Goal: Task Accomplishment & Management: Use online tool/utility

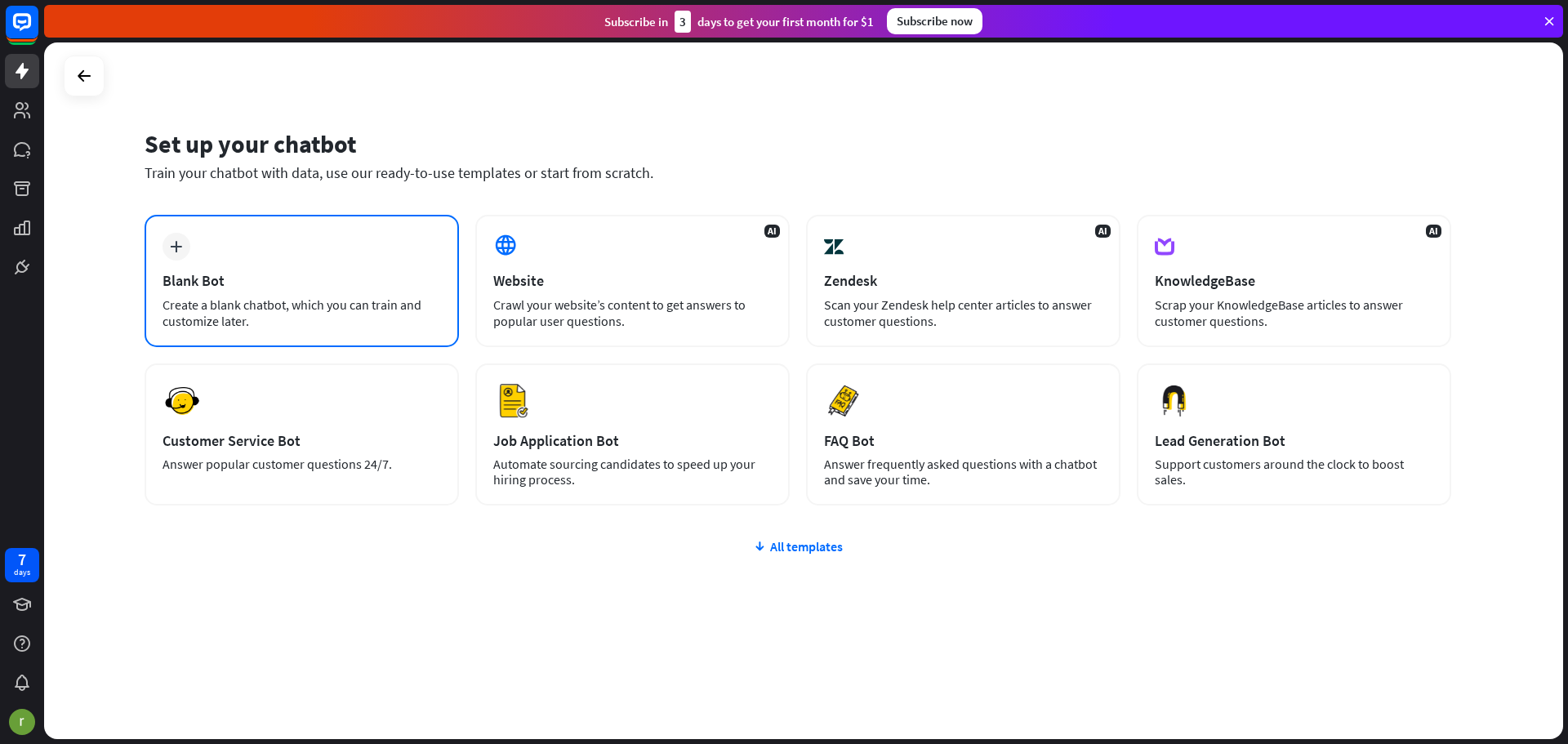
click at [290, 300] on div "Create a blank chatbot, which you can train and customize later." at bounding box center [302, 312] width 279 height 33
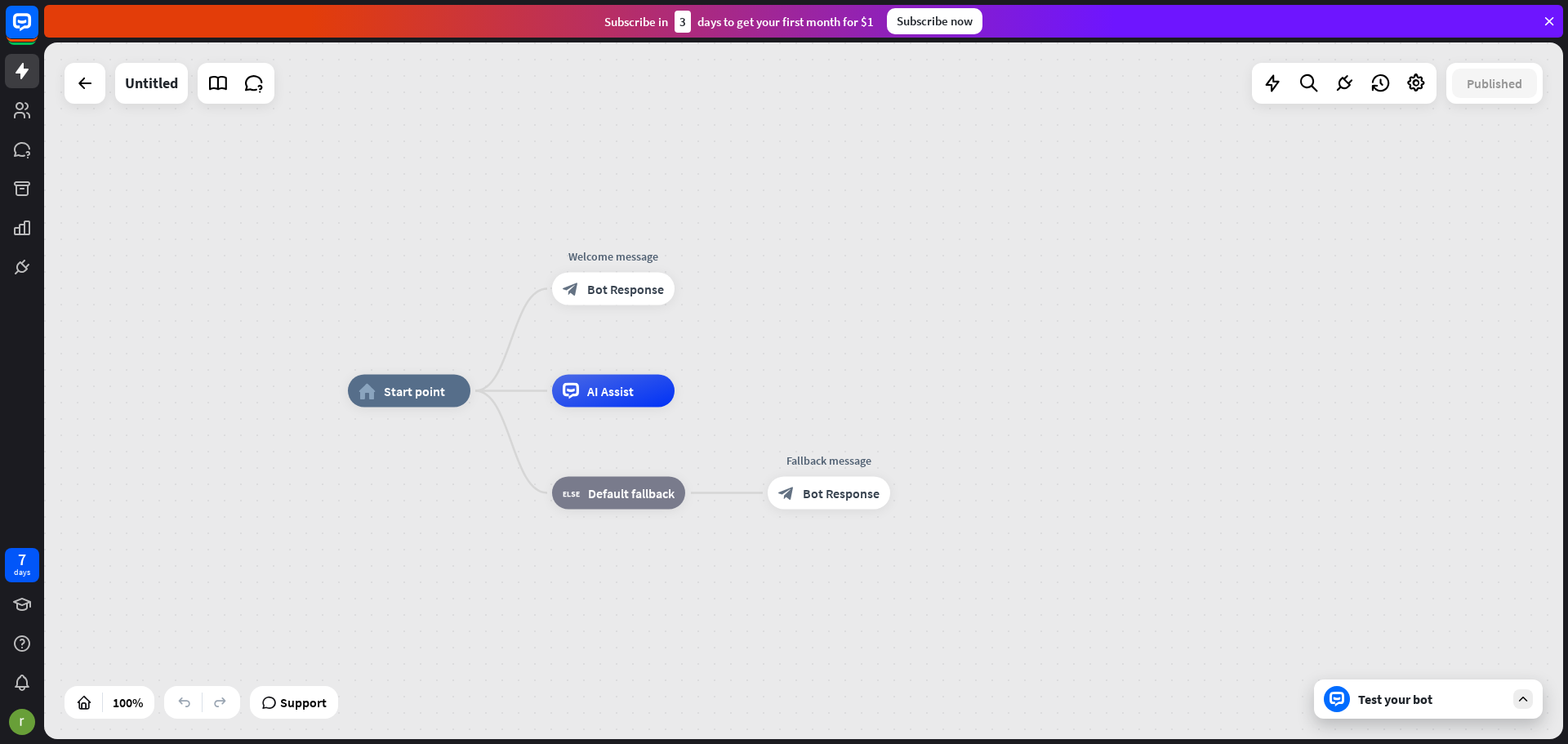
click at [992, 166] on div "home_2 Start point Welcome message block_bot_response Bot Response AI Assist bl…" at bounding box center [804, 391] width 1519 height 697
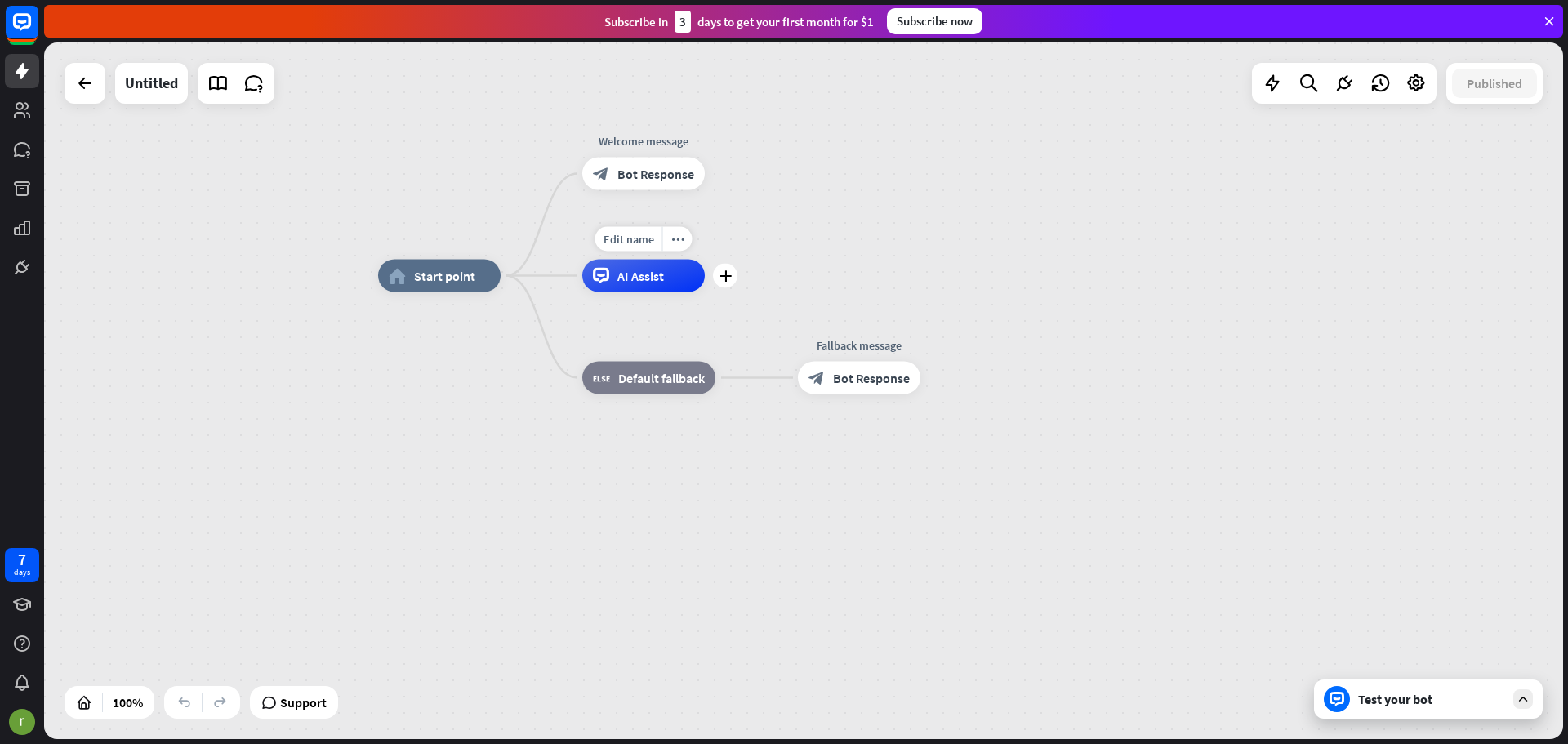
click at [641, 277] on span "AI Assist" at bounding box center [640, 276] width 46 height 16
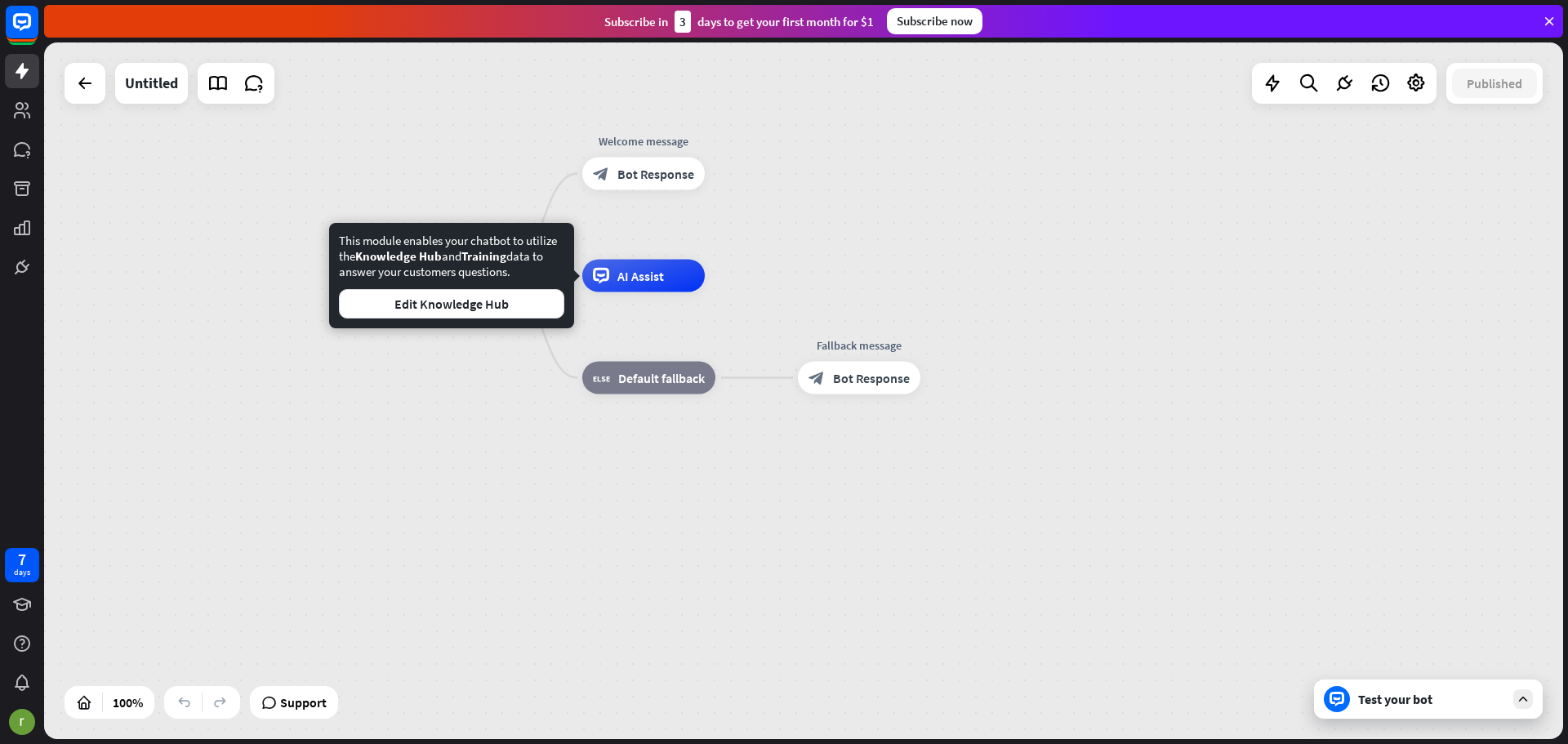
click at [1012, 262] on div "home_2 Start point Welcome message block_bot_response Bot Response Edit name mo…" at bounding box center [804, 391] width 1519 height 697
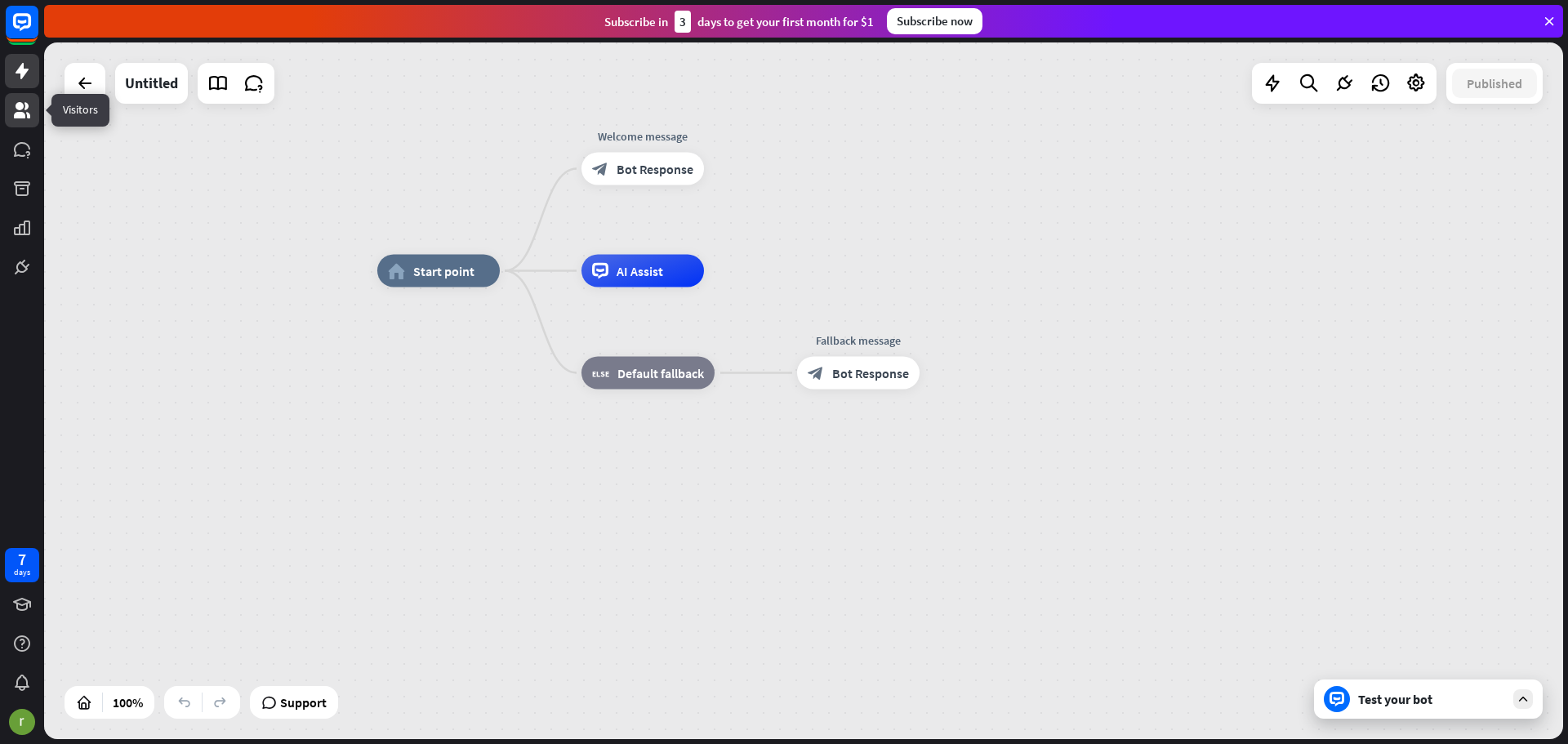
click at [13, 116] on icon at bounding box center [22, 111] width 20 height 20
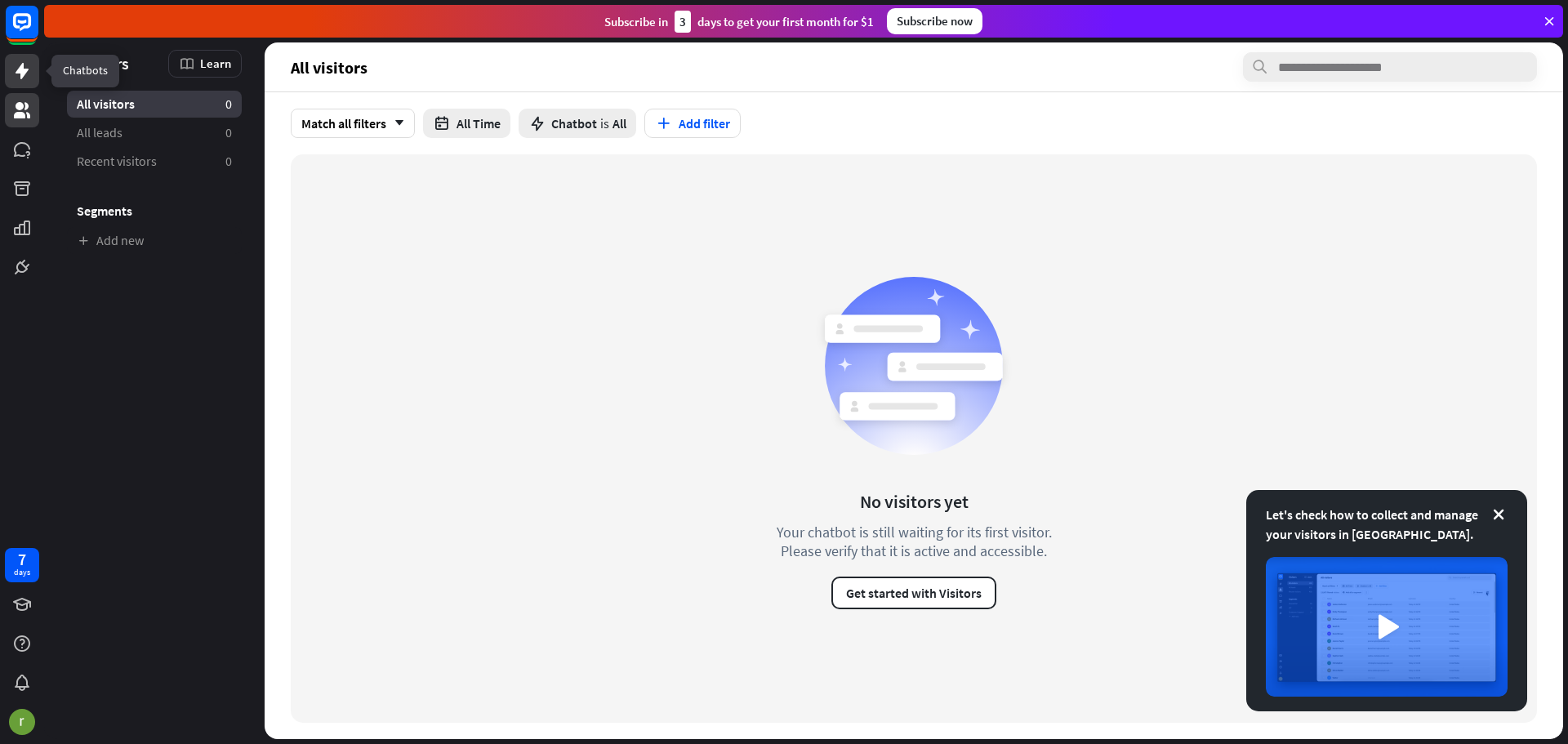
click at [17, 70] on icon at bounding box center [22, 71] width 13 height 16
